Goal: Transaction & Acquisition: Purchase product/service

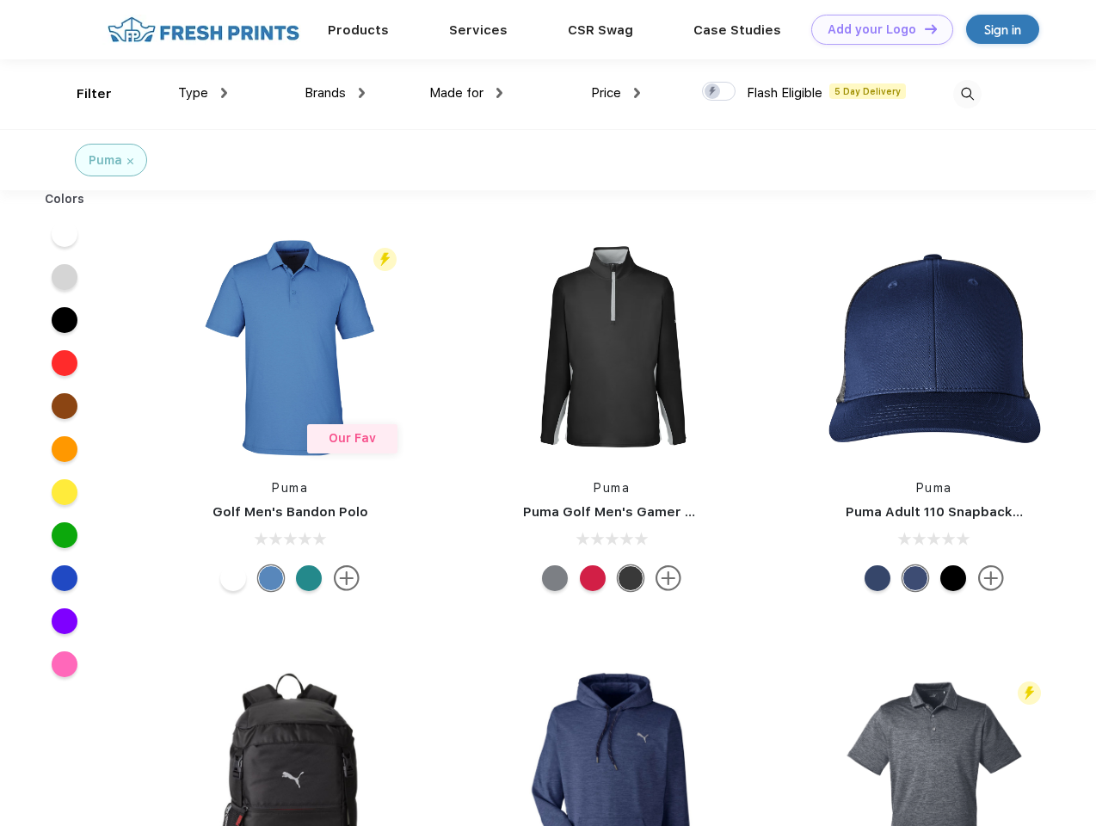
click at [876, 29] on link "Add your Logo Design Tool" at bounding box center [882, 30] width 142 height 30
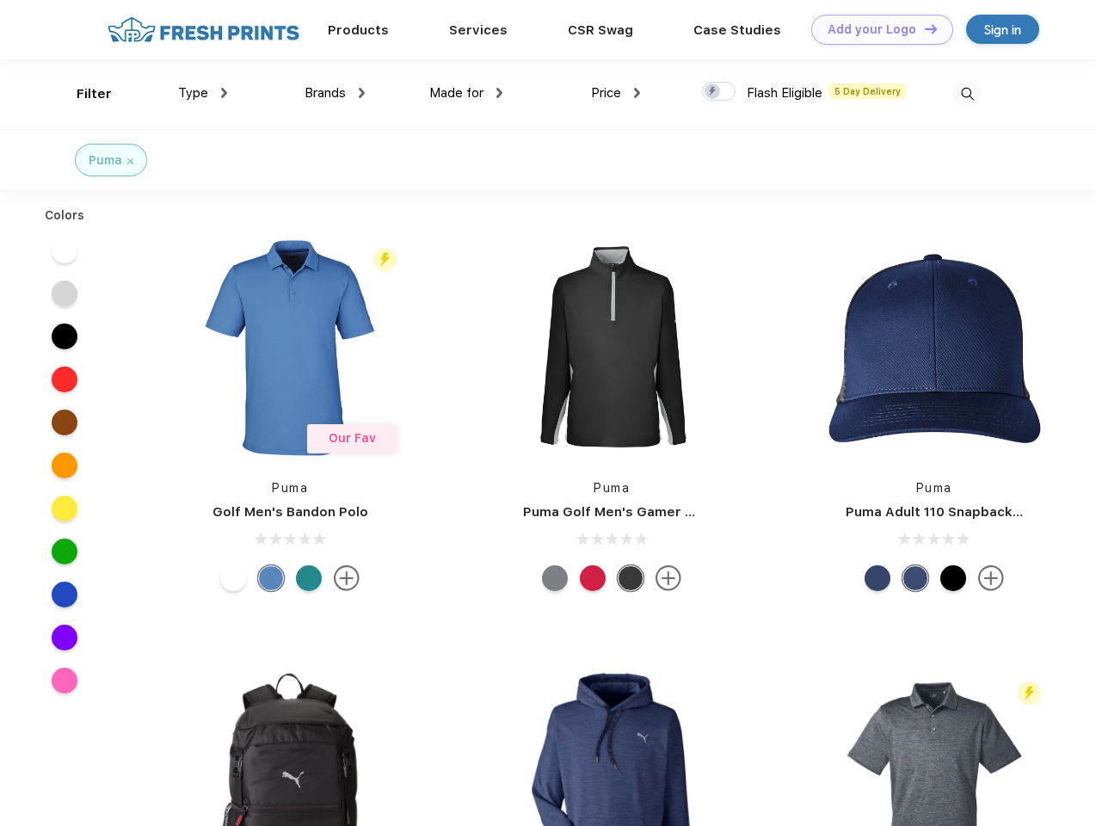
click at [0, 0] on div "Design Tool" at bounding box center [0, 0] width 0 height 0
click at [923, 28] on link "Add your Logo Design Tool" at bounding box center [882, 30] width 142 height 30
click at [83, 94] on div "Filter" at bounding box center [94, 94] width 35 height 20
click at [203, 93] on span "Type" at bounding box center [193, 92] width 30 height 15
click at [335, 93] on span "Brands" at bounding box center [324, 92] width 41 height 15
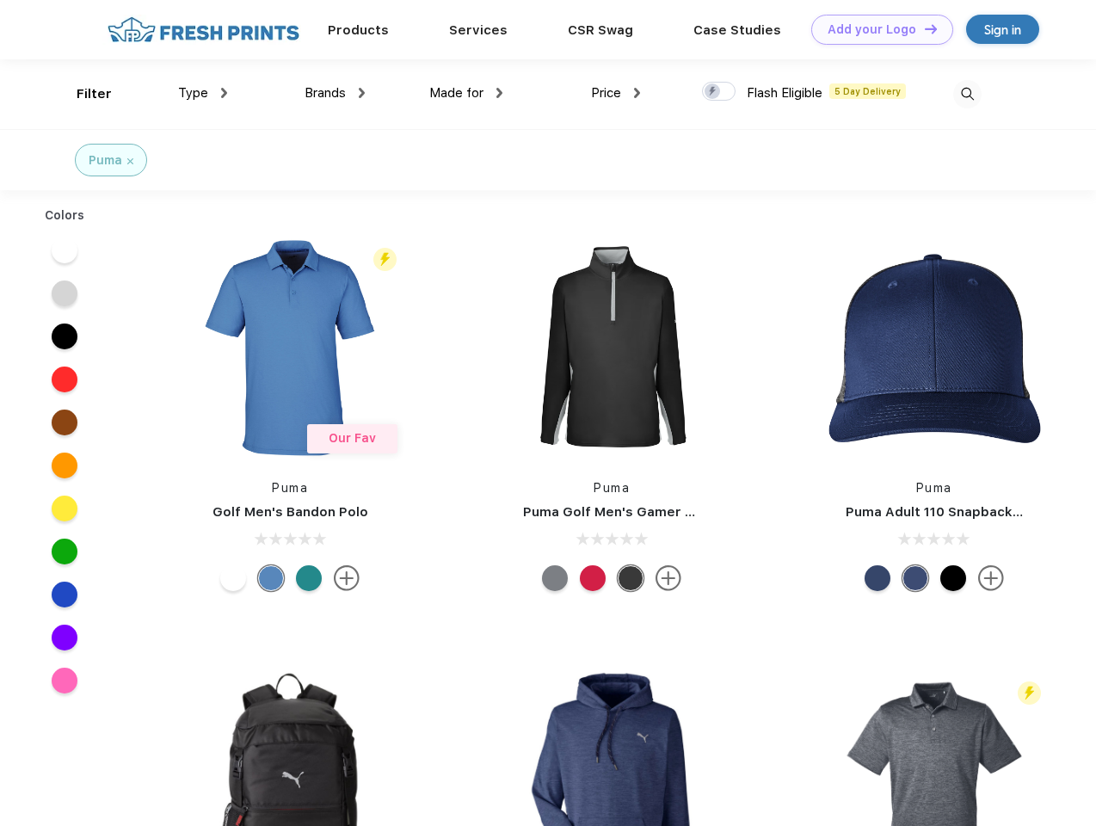
click at [466, 93] on span "Made for" at bounding box center [456, 92] width 54 height 15
click at [616, 93] on span "Price" at bounding box center [606, 92] width 30 height 15
click at [719, 92] on div at bounding box center [719, 91] width 34 height 19
click at [713, 92] on input "checkbox" at bounding box center [707, 86] width 11 height 11
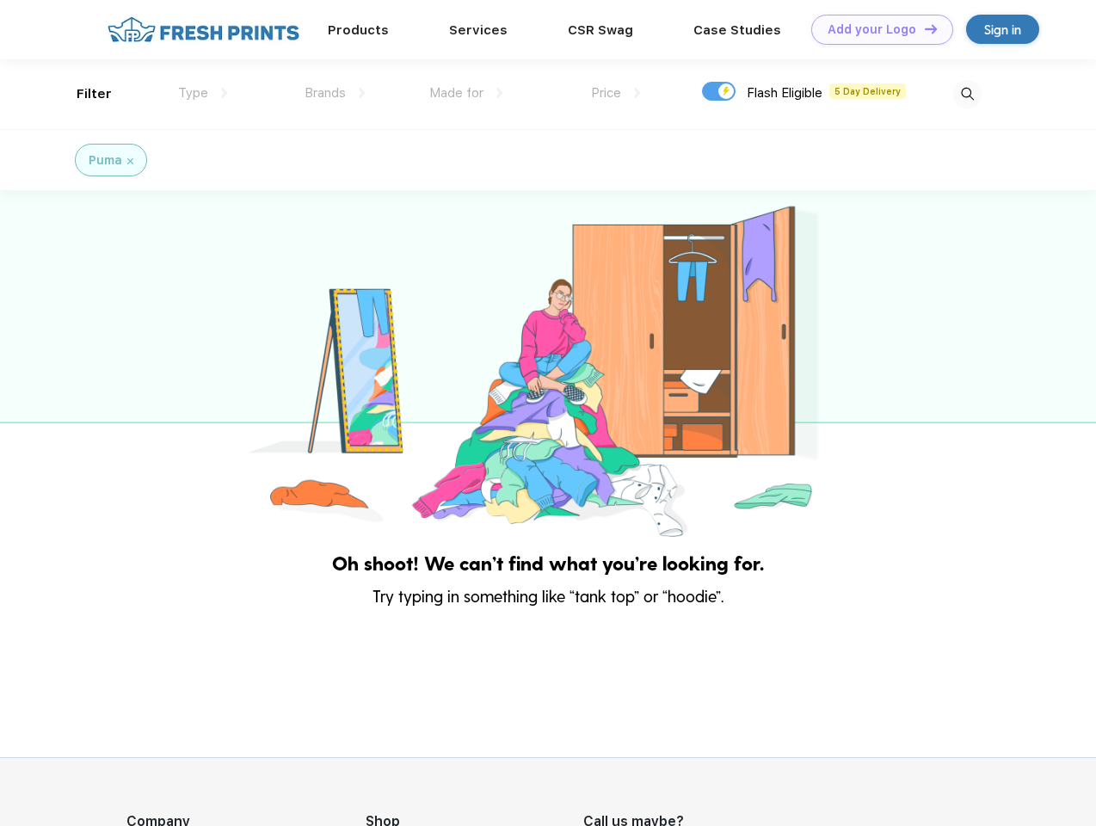
click at [967, 94] on img at bounding box center [967, 94] width 28 height 28
